Goal: Transaction & Acquisition: Download file/media

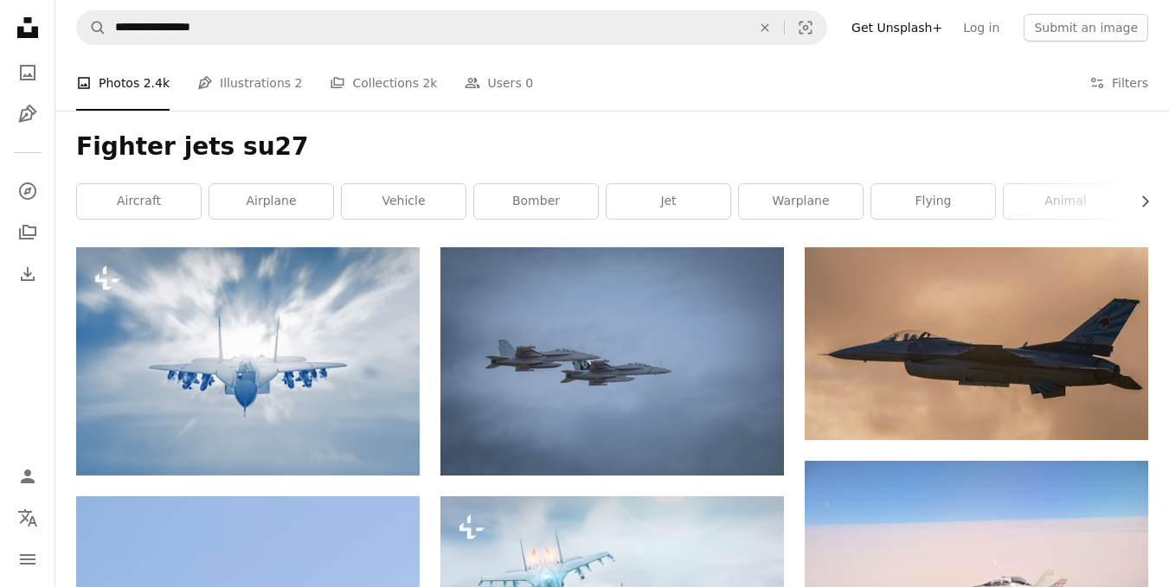
scroll to position [1385, 0]
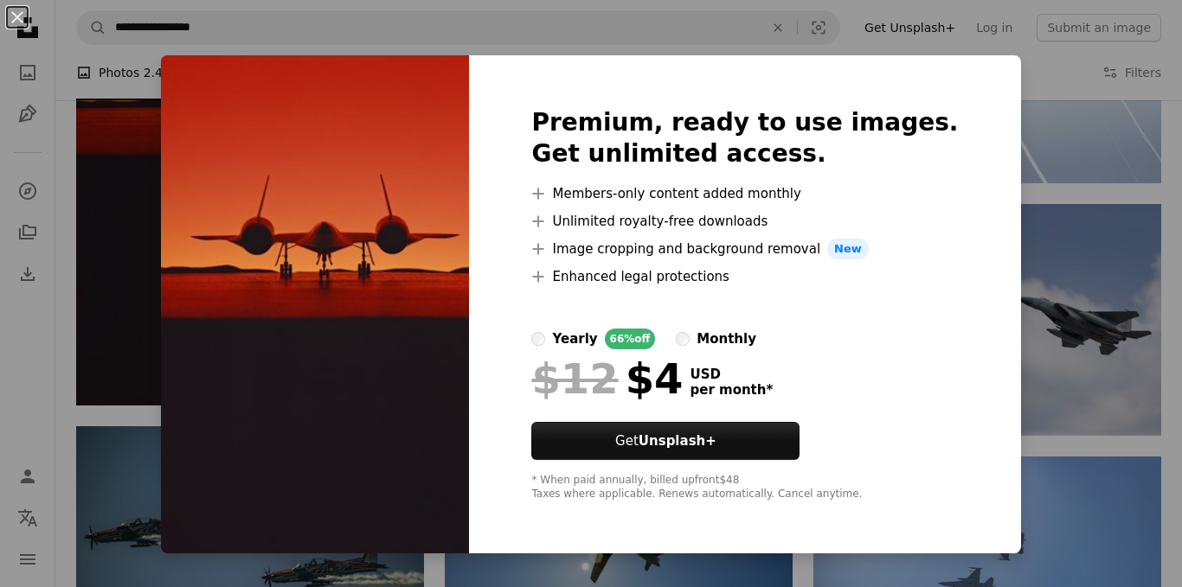
click at [1087, 120] on div "An X shape Premium, ready to use images. Get unlimited access. A plus sign Memb…" at bounding box center [591, 293] width 1182 height 587
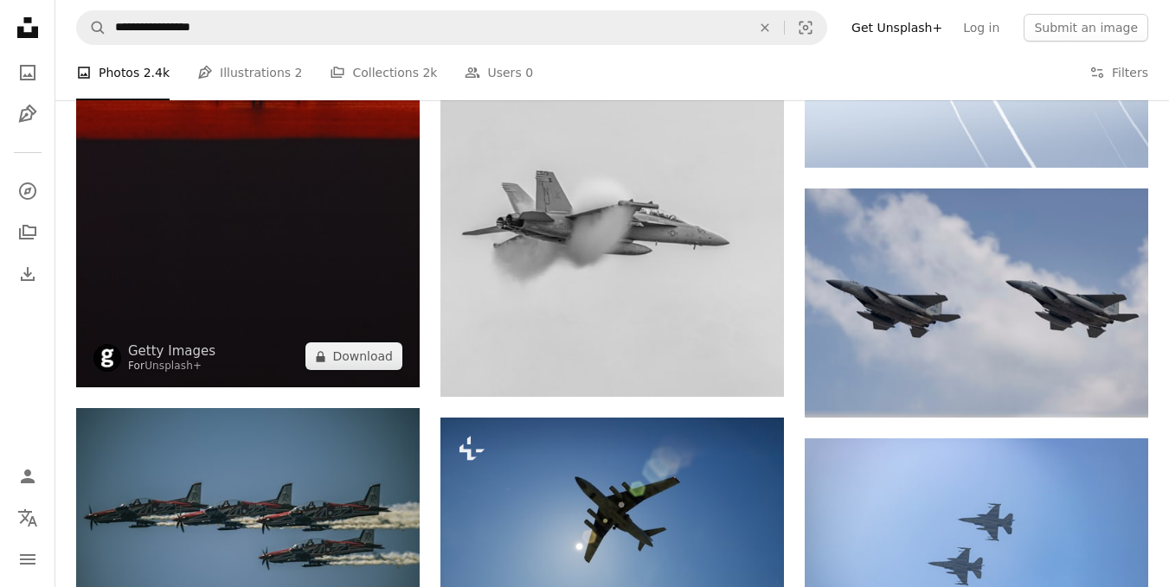
click at [192, 195] on img at bounding box center [247, 125] width 343 height 526
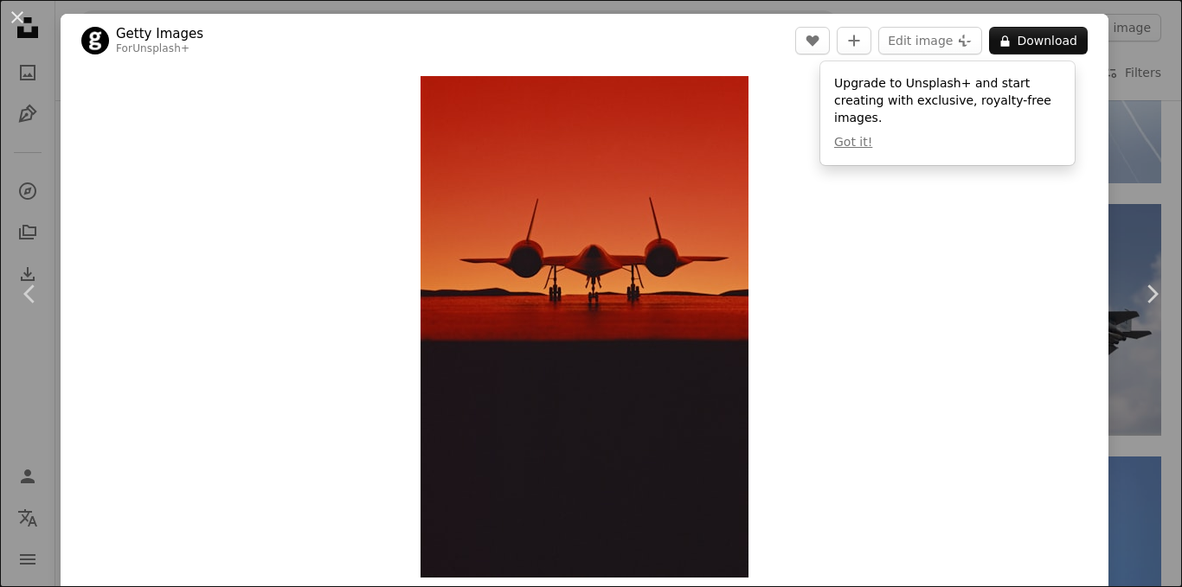
click at [1137, 75] on div "An X shape Chevron left Chevron right Getty Images For Unsplash+ A heart A plus…" at bounding box center [591, 293] width 1182 height 587
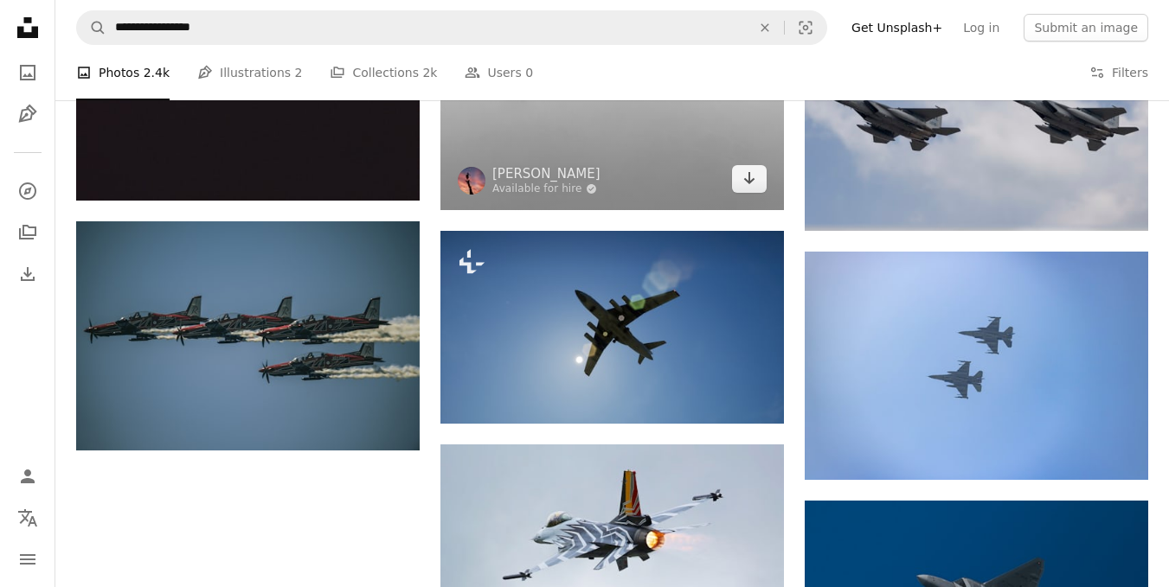
scroll to position [2051, 0]
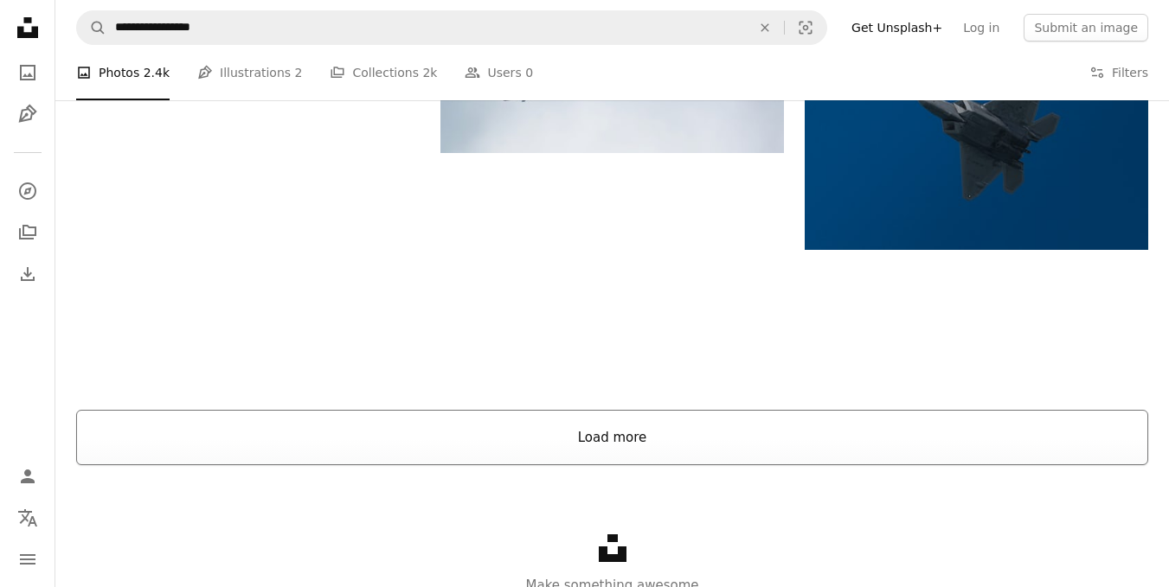
click at [479, 455] on button "Load more" at bounding box center [612, 437] width 1072 height 55
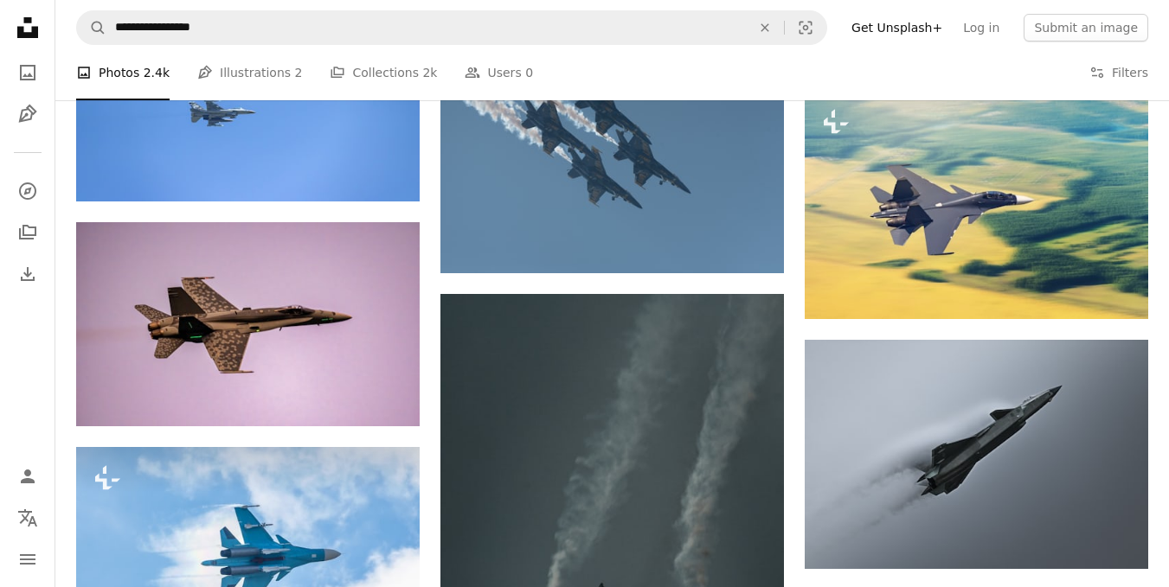
scroll to position [3403, 0]
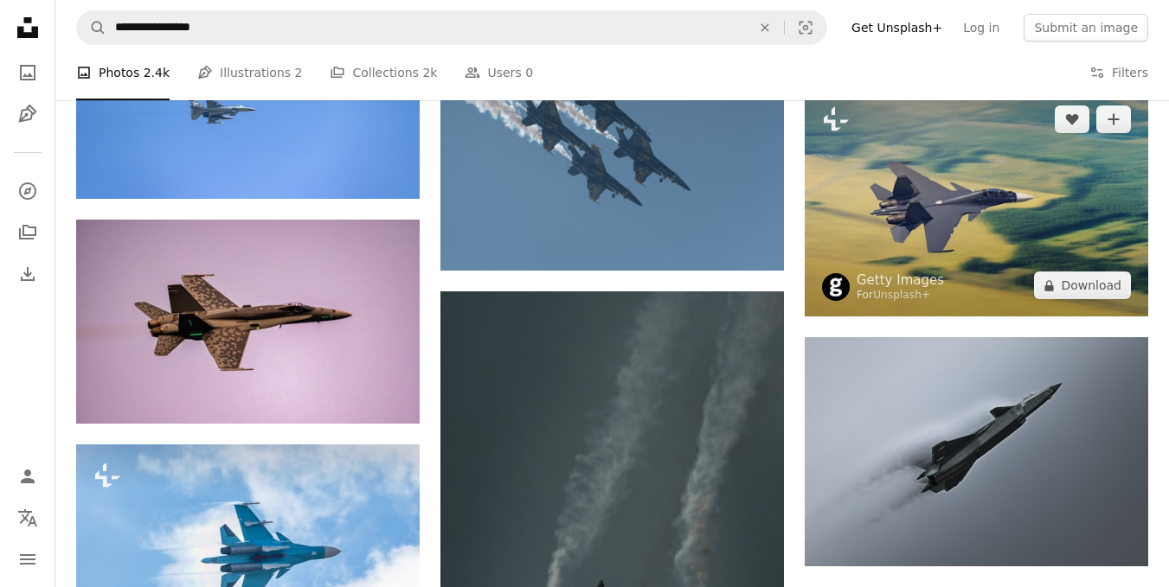
click at [898, 218] on img at bounding box center [975, 202] width 343 height 228
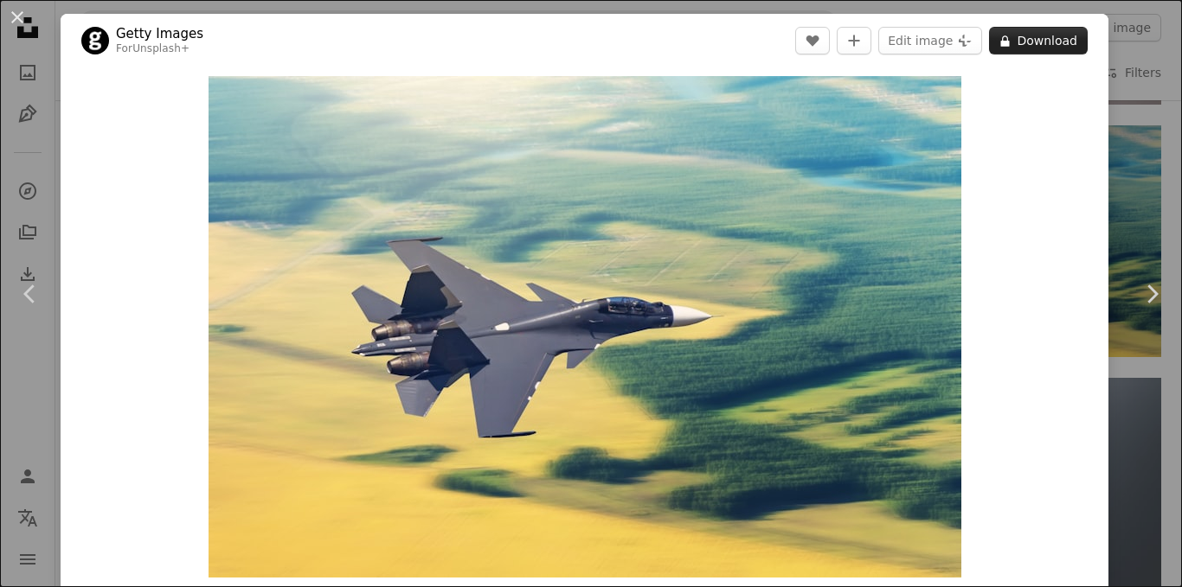
click at [1001, 42] on icon at bounding box center [1005, 40] width 9 height 11
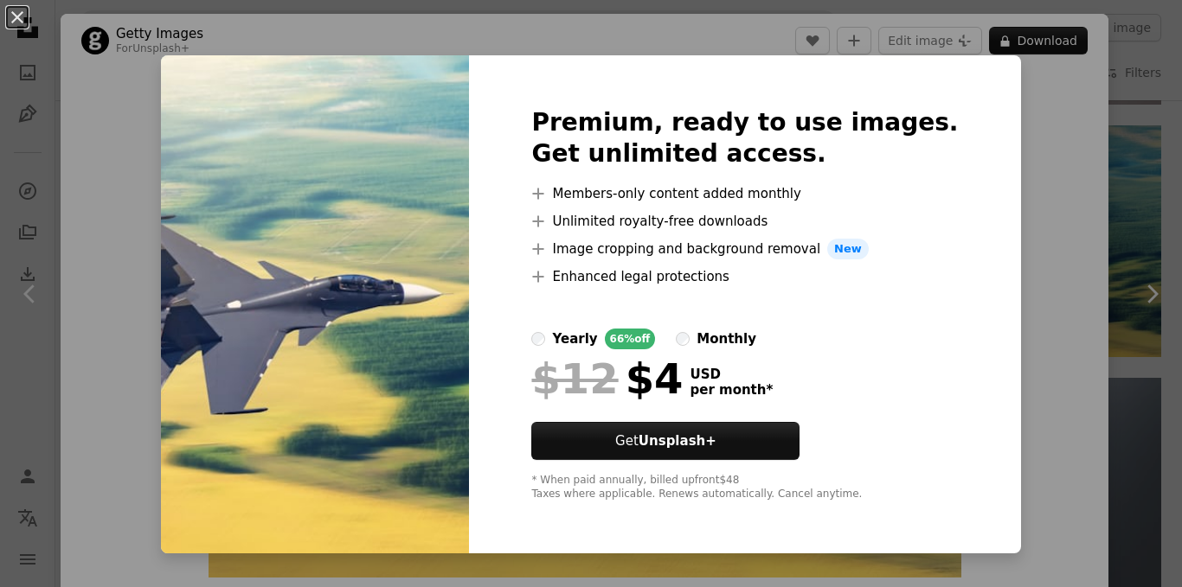
click at [1091, 87] on div "An X shape Premium, ready to use images. Get unlimited access. A plus sign Memb…" at bounding box center [591, 293] width 1182 height 587
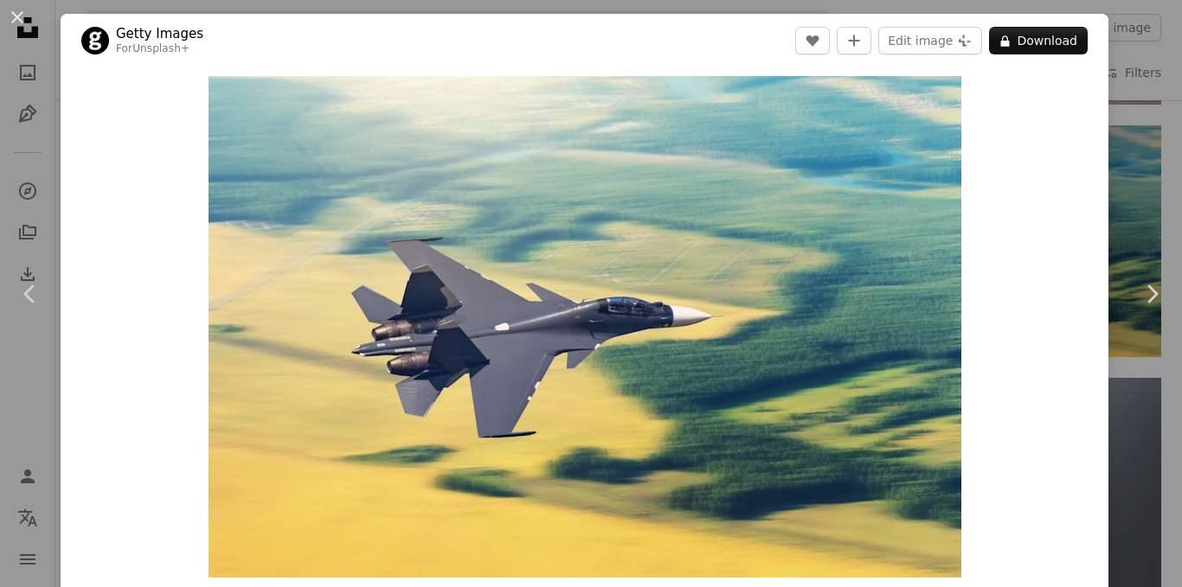
click at [1091, 87] on div "Zoom in" at bounding box center [585, 326] width 1048 height 519
click at [1114, 93] on div "An X shape Chevron left Chevron right Getty Images For Unsplash+ A heart A plus…" at bounding box center [591, 293] width 1182 height 587
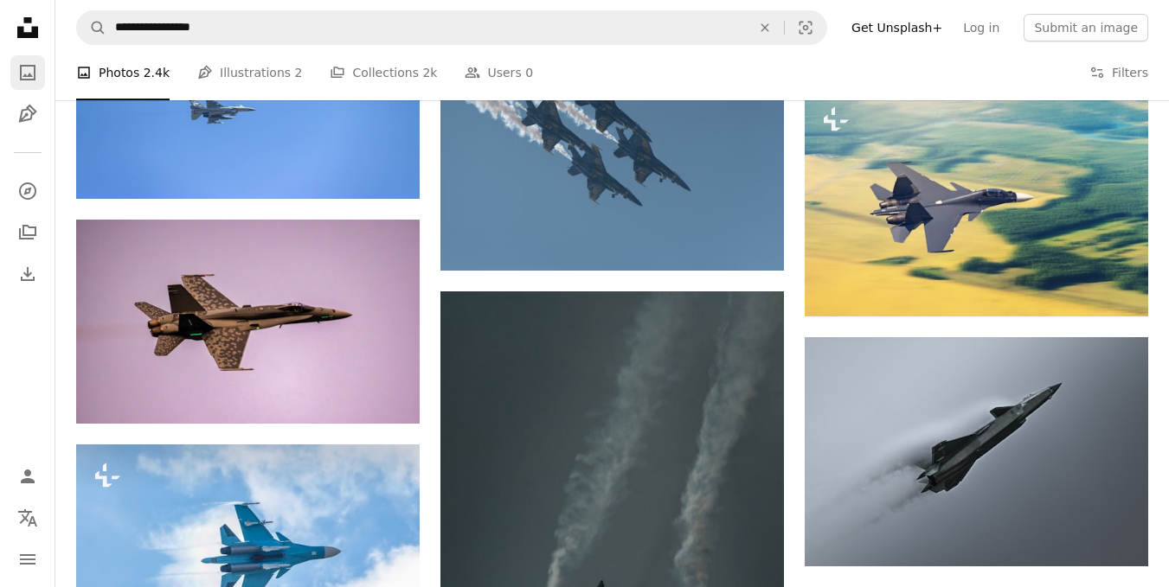
click at [14, 77] on link "A photo" at bounding box center [27, 72] width 35 height 35
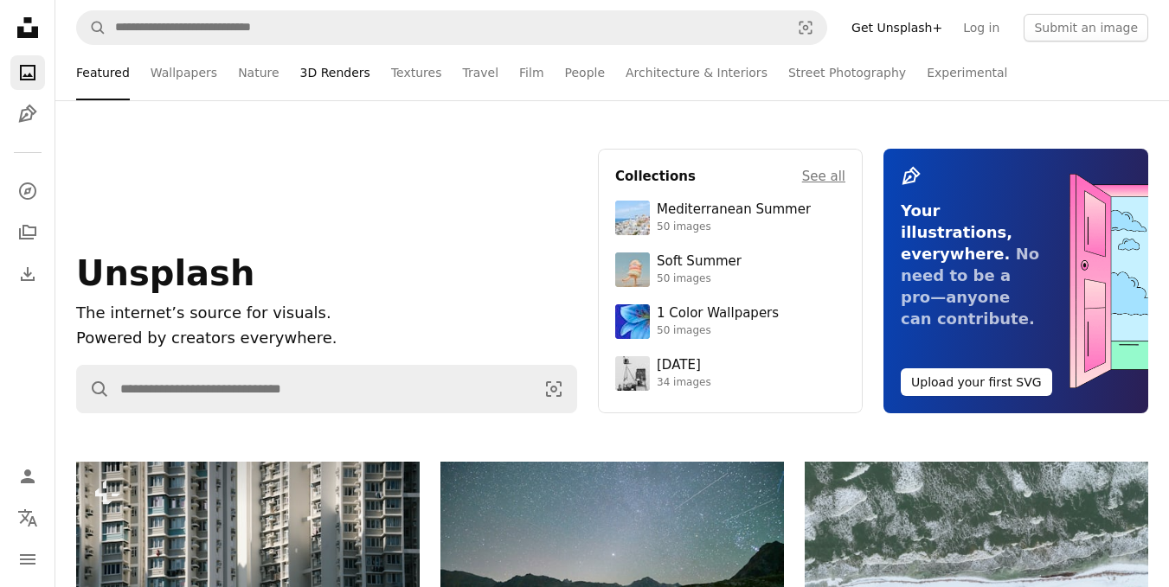
click at [307, 70] on link "3D Renders" at bounding box center [335, 72] width 70 height 55
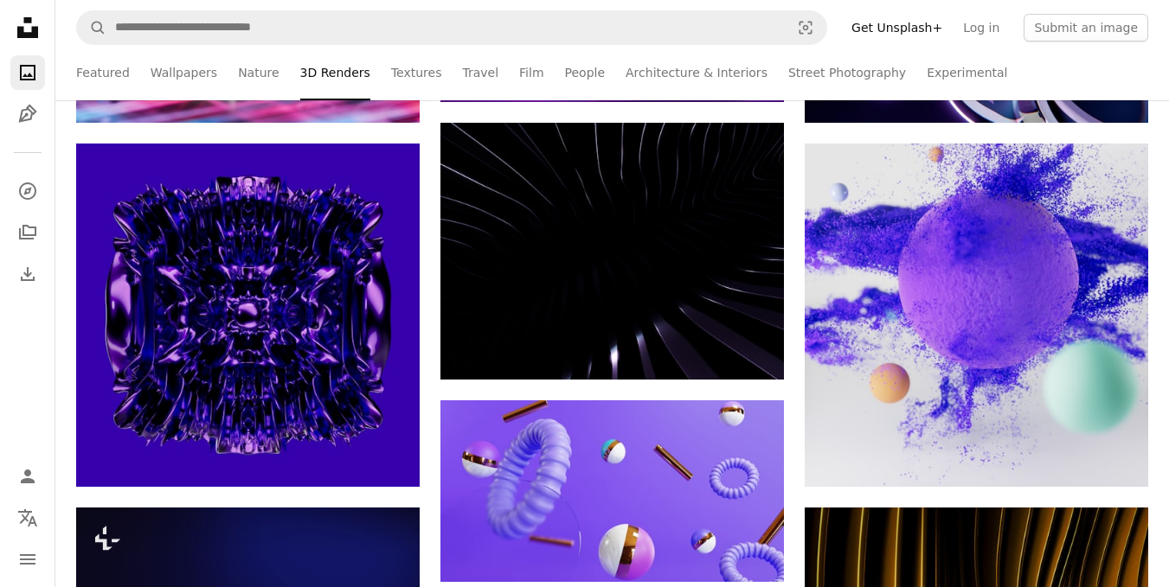
scroll to position [533, 0]
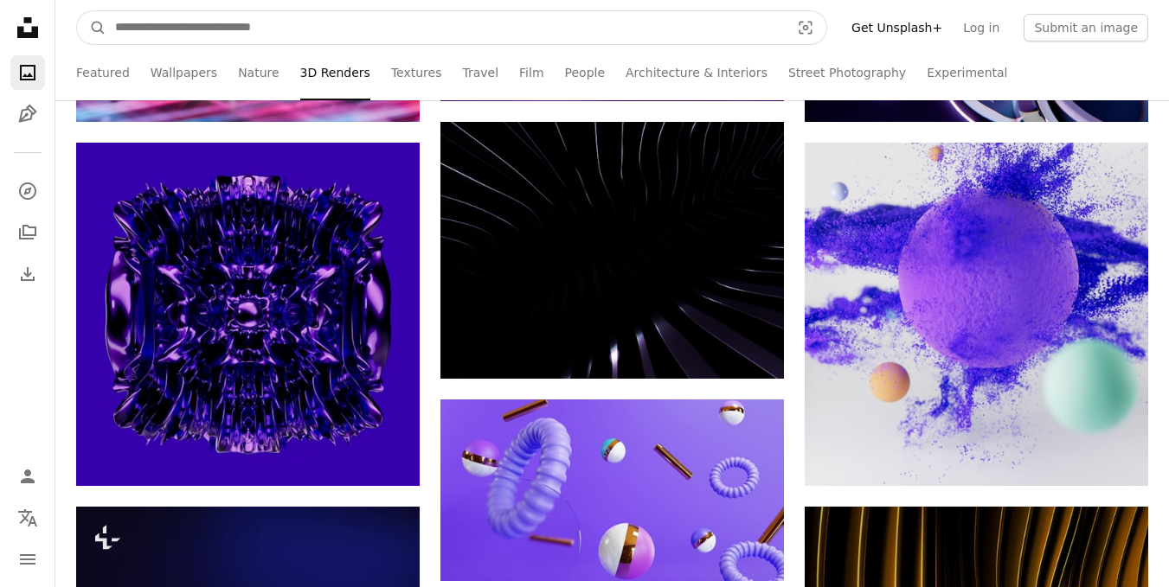
click at [251, 36] on input "Find visuals sitewide" at bounding box center [445, 27] width 678 height 33
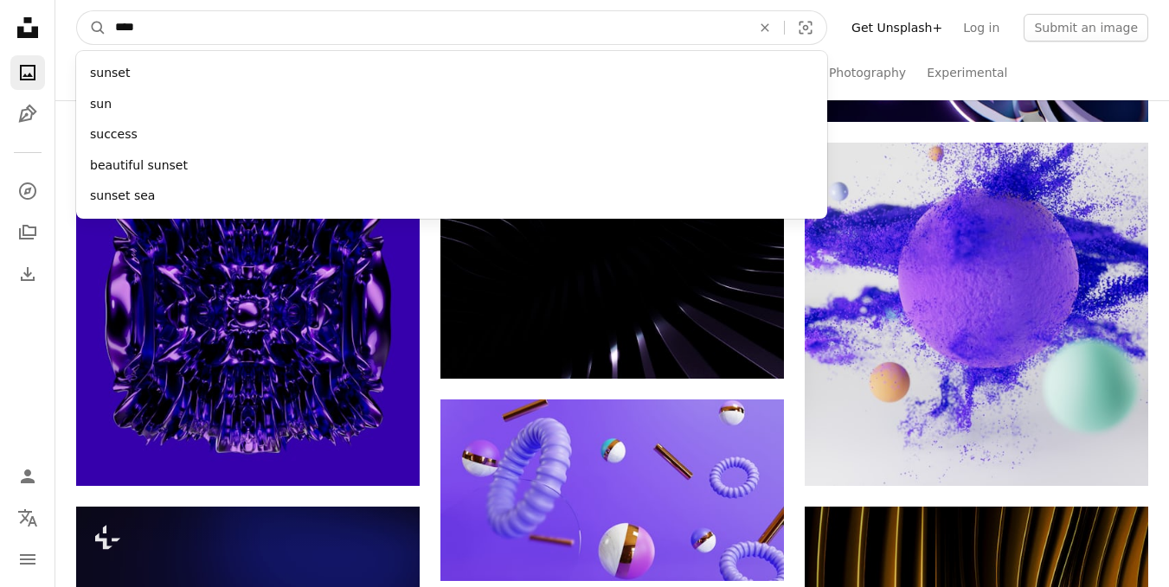
type input "****"
click at [77, 11] on button "A magnifying glass" at bounding box center [91, 27] width 29 height 33
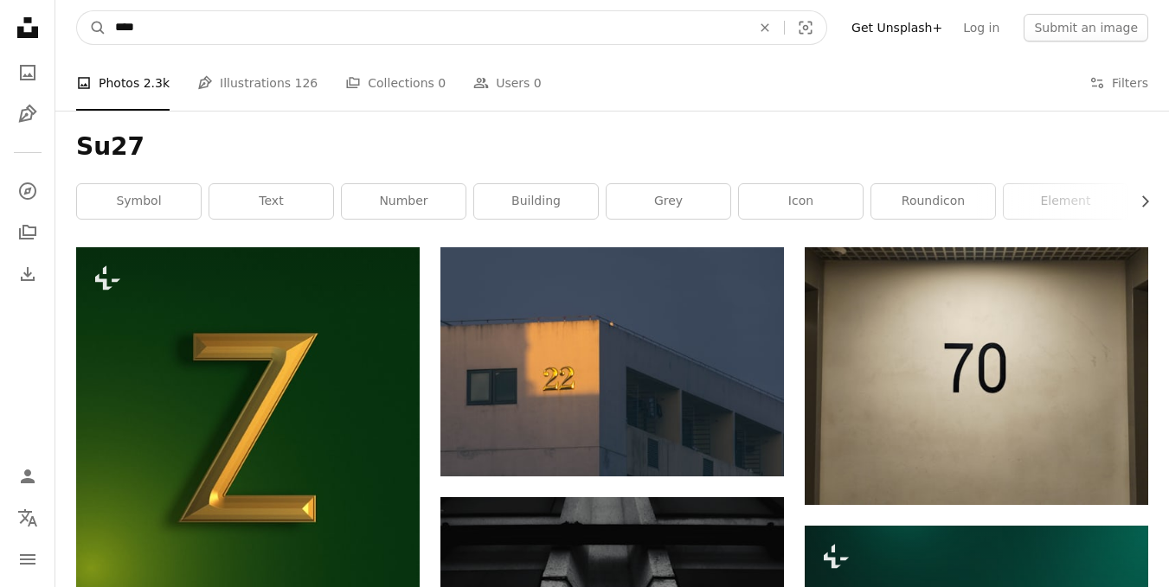
click at [249, 36] on input "****" at bounding box center [425, 27] width 639 height 33
type input "**********"
click at [77, 11] on button "A magnifying glass" at bounding box center [91, 27] width 29 height 33
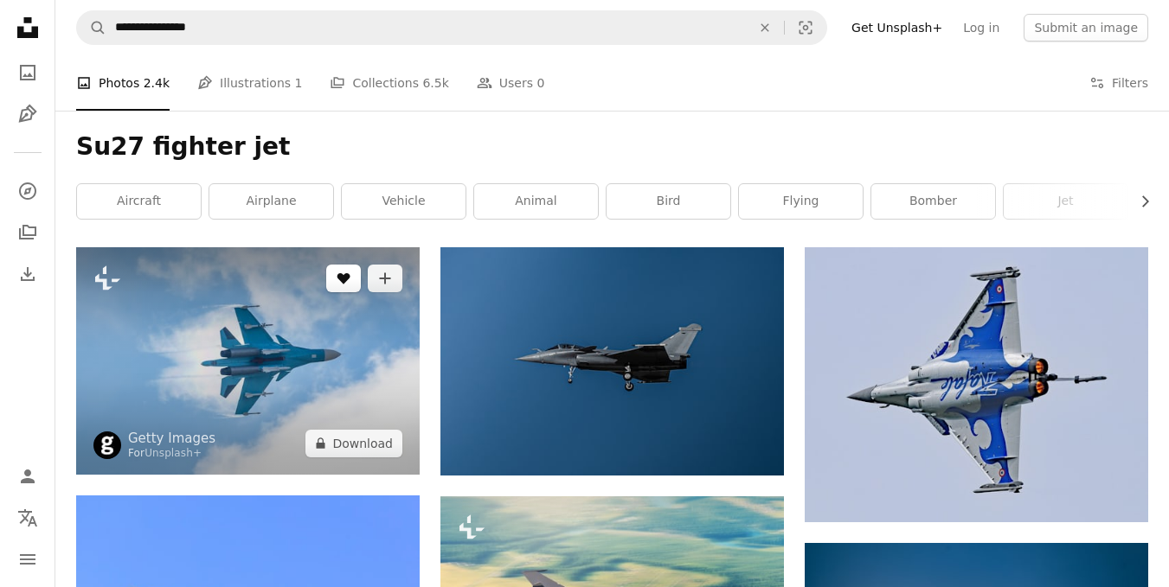
click at [347, 269] on button "A heart" at bounding box center [343, 279] width 35 height 28
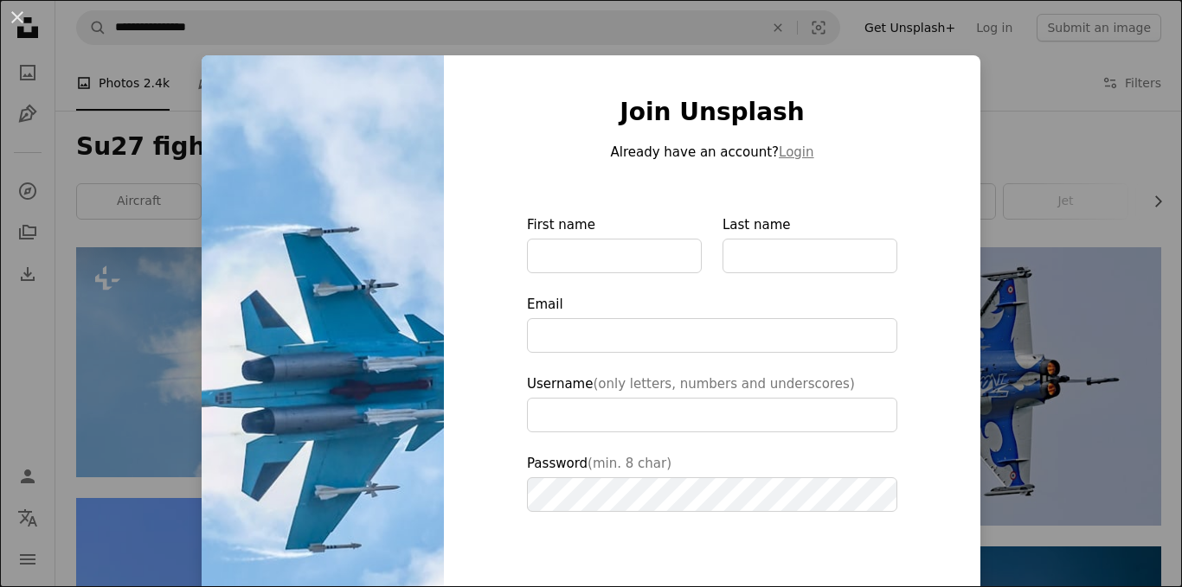
click at [1010, 136] on div "An X shape Join Unsplash Already have an account? Login First name Last name Em…" at bounding box center [591, 293] width 1182 height 587
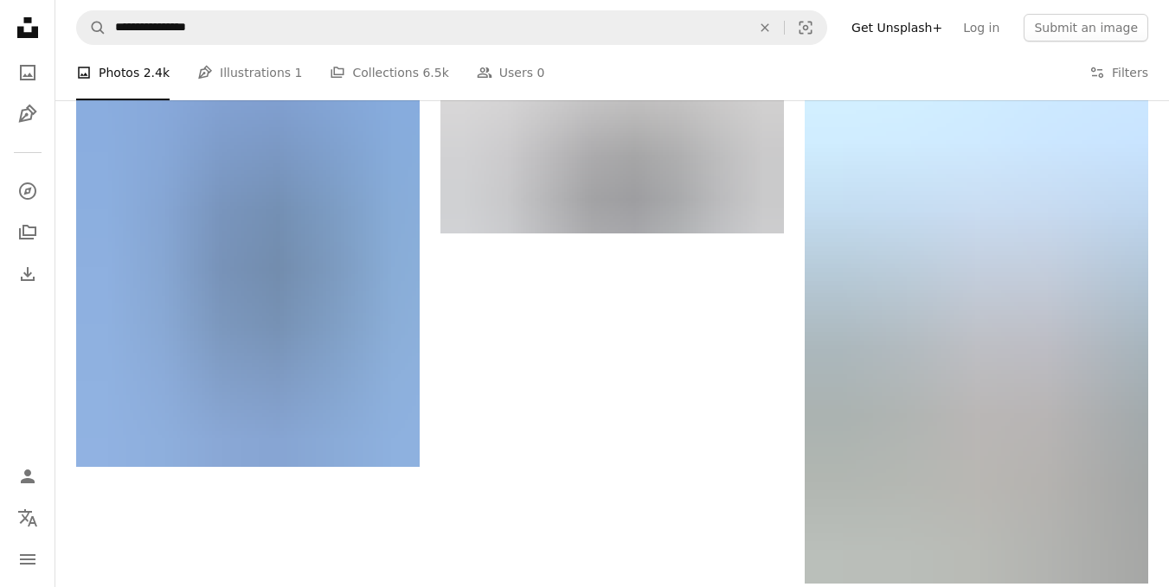
scroll to position [1938, 0]
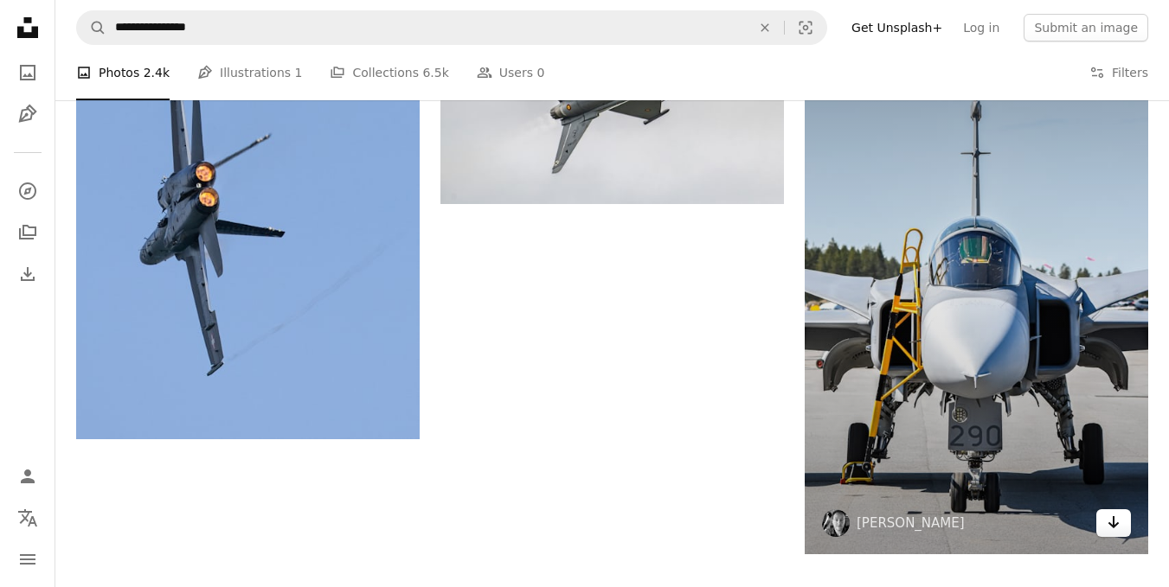
click at [1117, 525] on icon "Download" at bounding box center [1113, 522] width 11 height 12
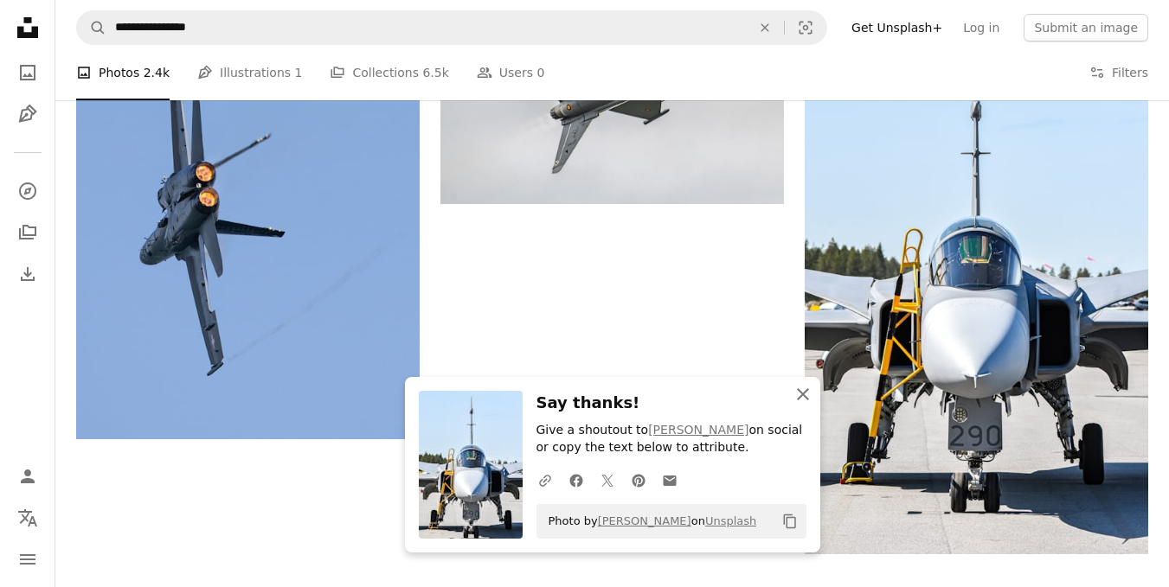
click at [803, 400] on icon "An X shape" at bounding box center [802, 394] width 21 height 21
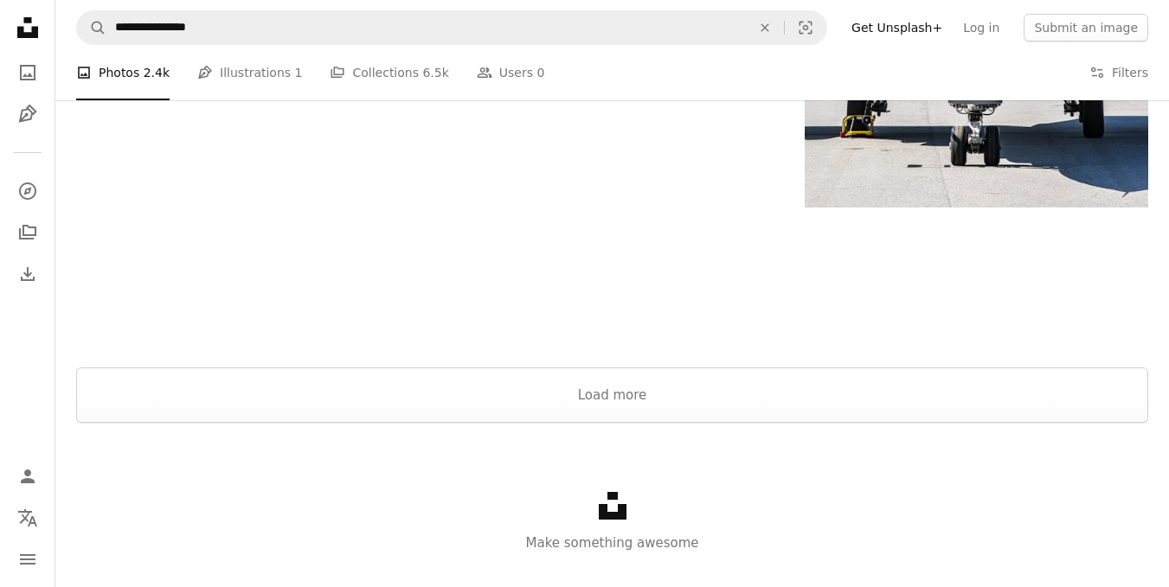
scroll to position [2285, 0]
click at [803, 400] on button "Load more" at bounding box center [612, 394] width 1072 height 55
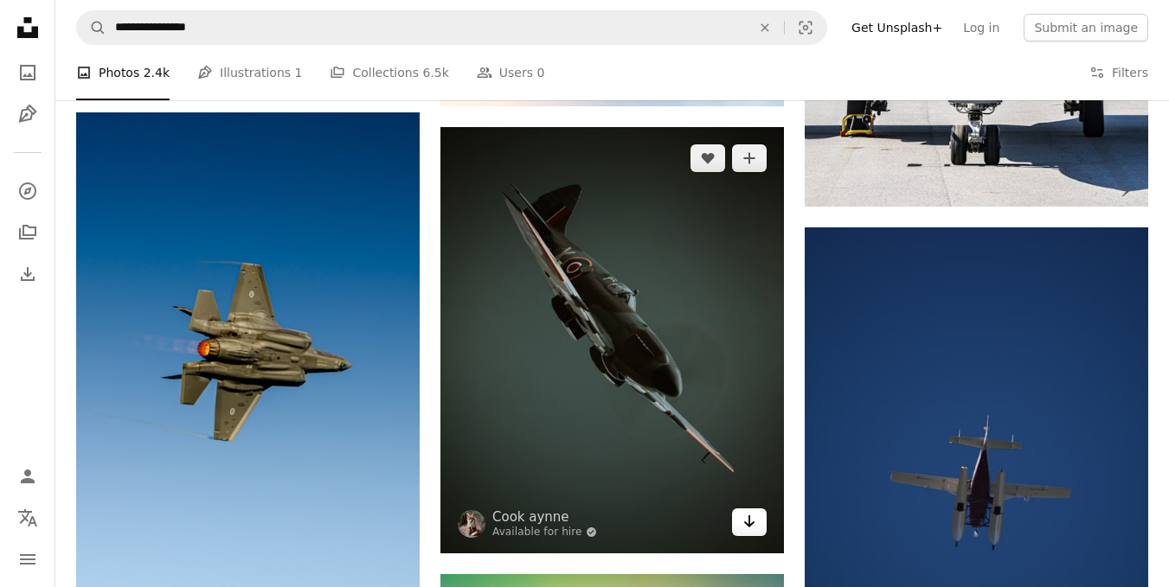
click at [755, 527] on icon "Arrow pointing down" at bounding box center [749, 521] width 14 height 21
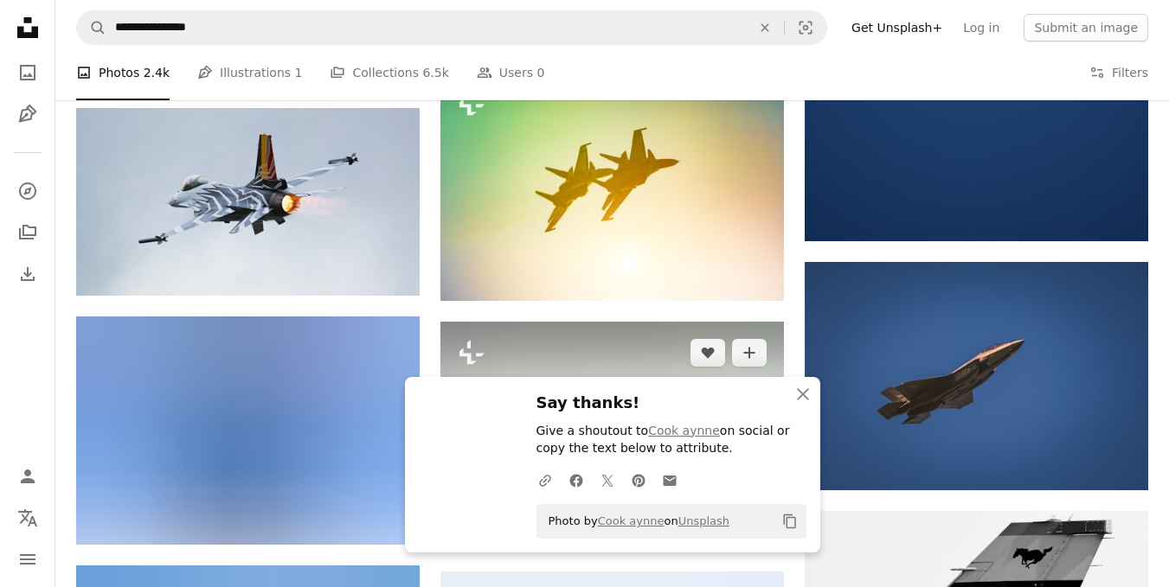
scroll to position [2788, 0]
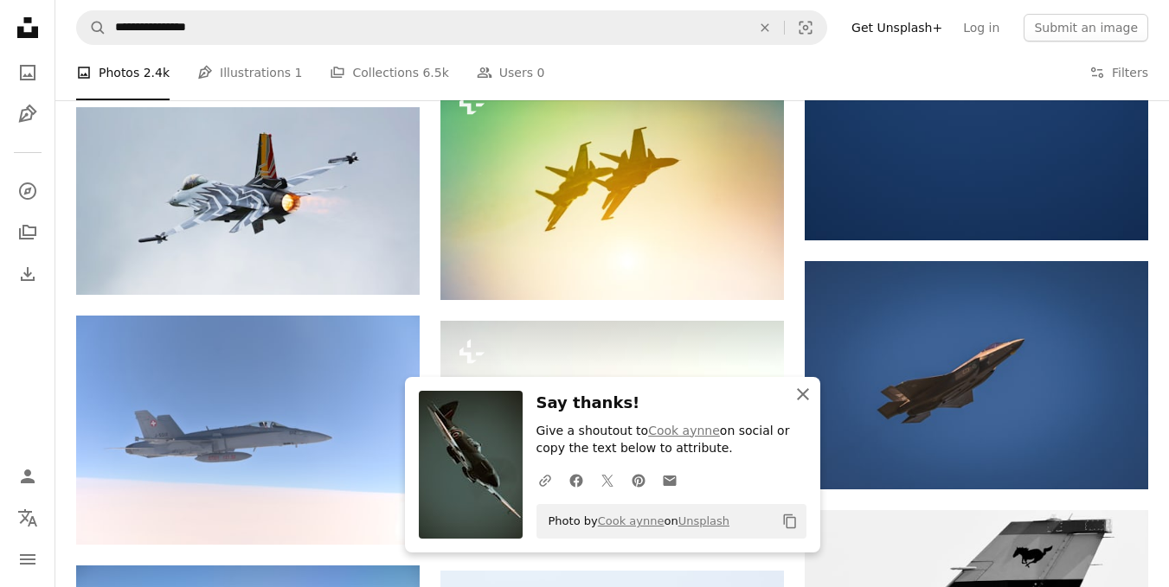
click at [800, 398] on icon "An X shape" at bounding box center [802, 394] width 21 height 21
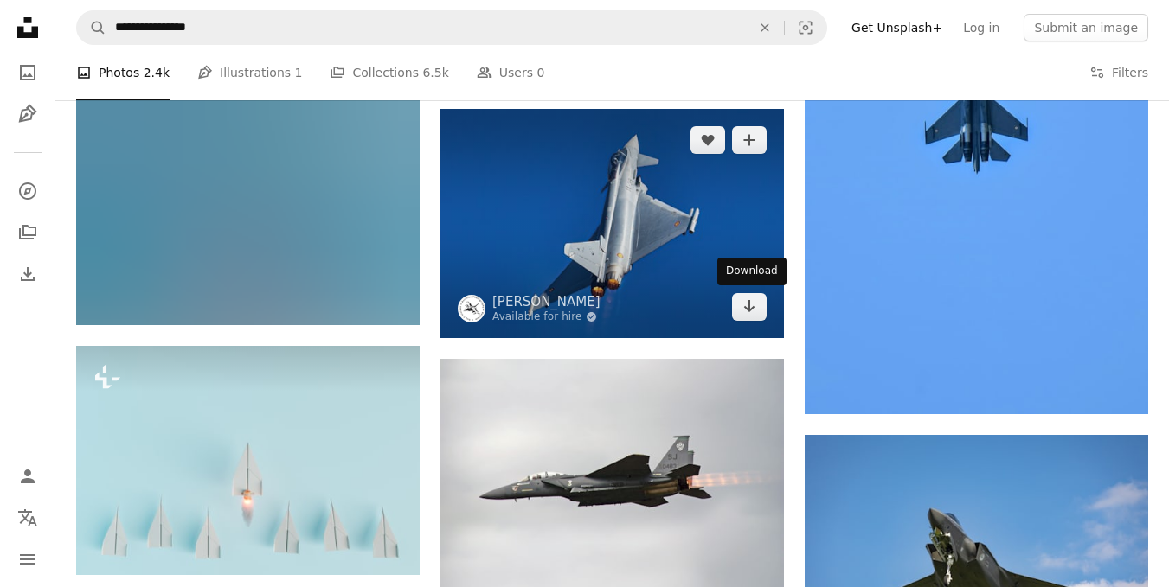
scroll to position [6378, 0]
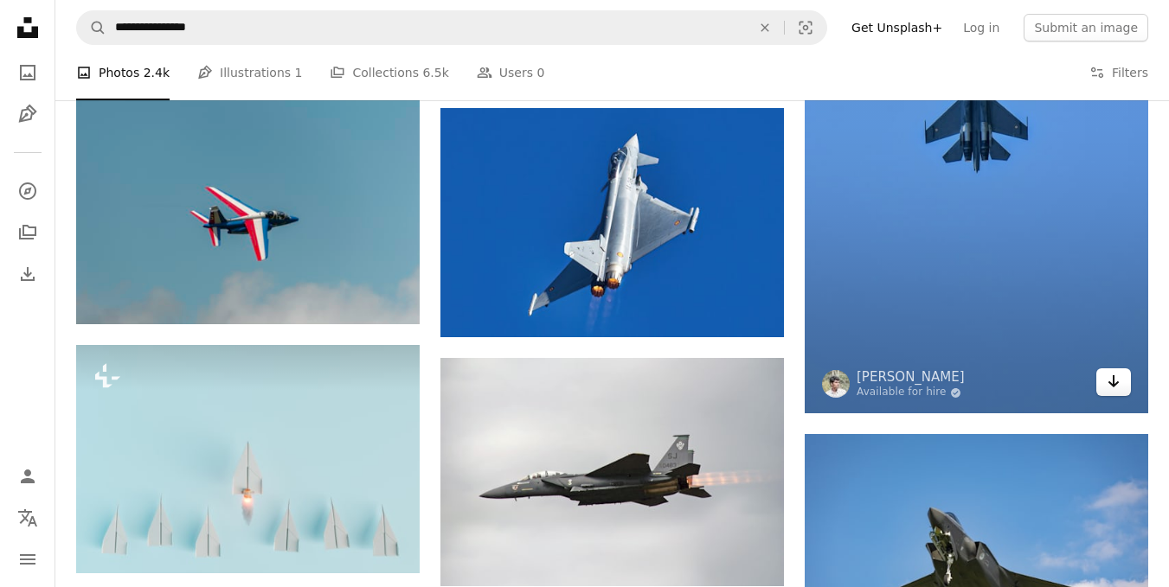
click at [1112, 383] on icon "Arrow pointing down" at bounding box center [1113, 381] width 14 height 21
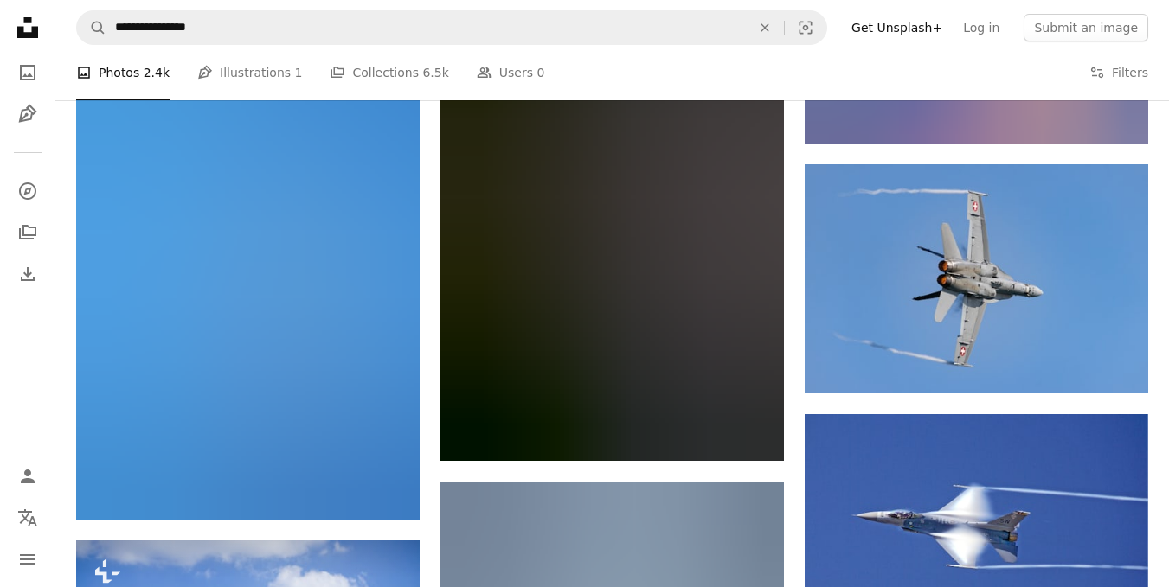
scroll to position [9763, 0]
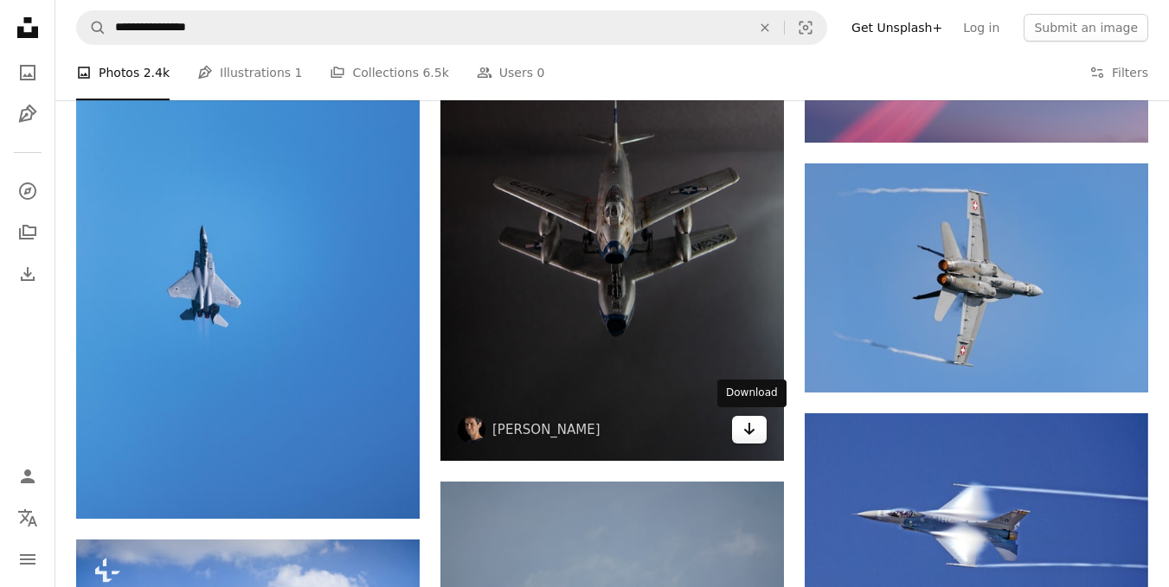
click at [745, 427] on icon "Arrow pointing down" at bounding box center [749, 429] width 14 height 21
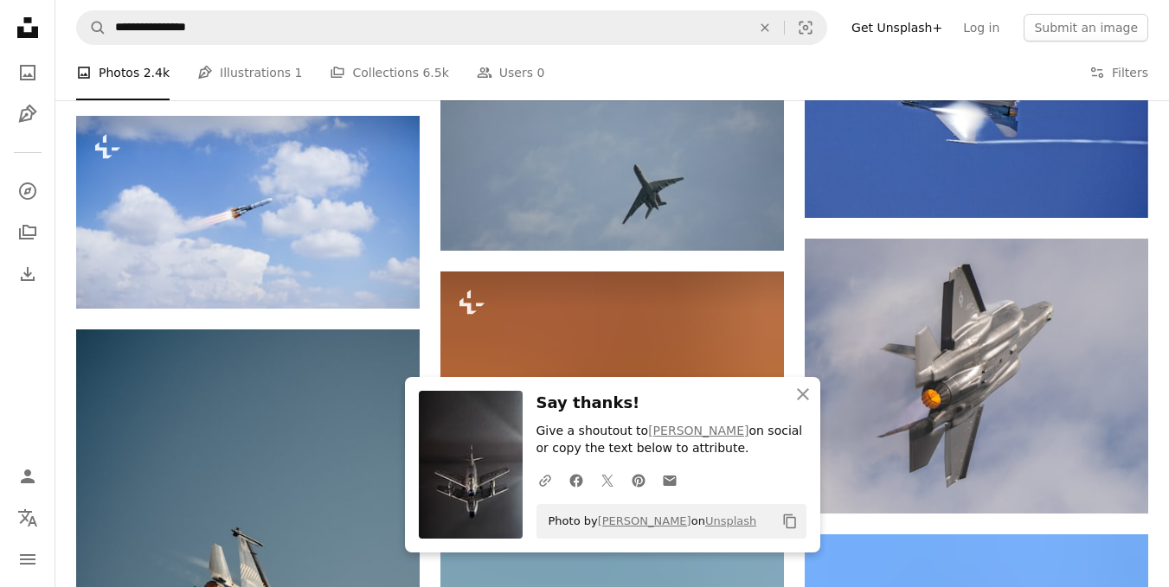
scroll to position [10187, 0]
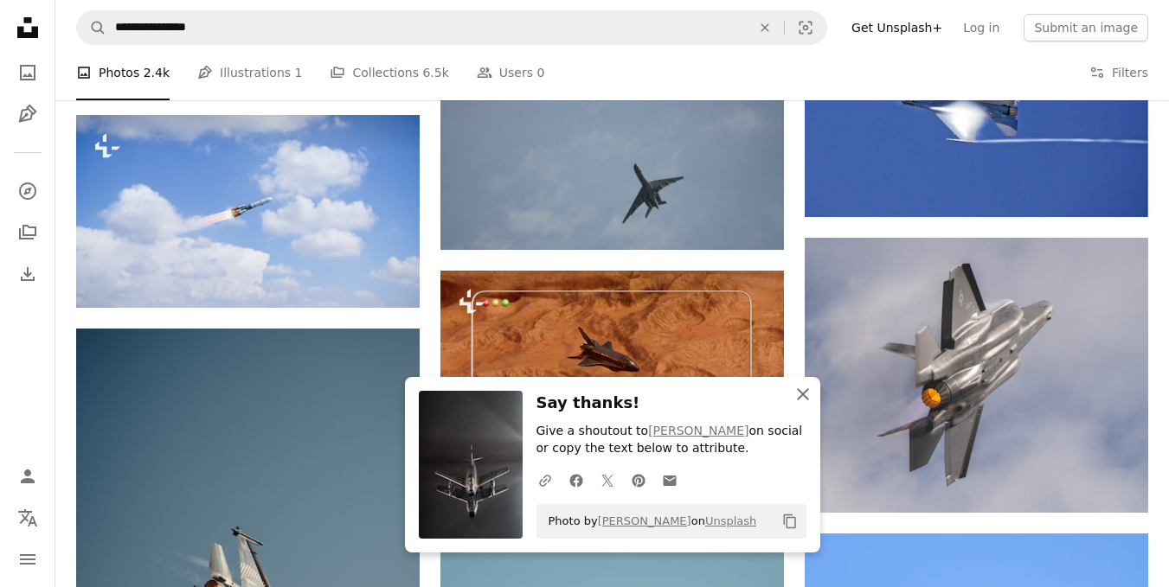
click at [804, 401] on icon "An X shape" at bounding box center [802, 394] width 21 height 21
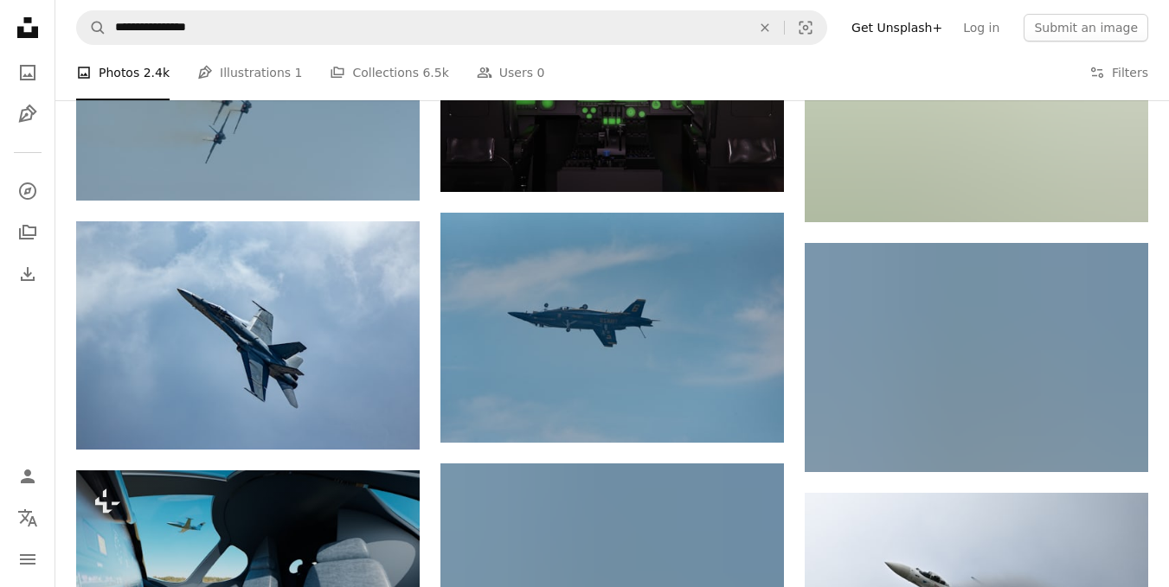
scroll to position [12043, 0]
